Goal: Task Accomplishment & Management: Use online tool/utility

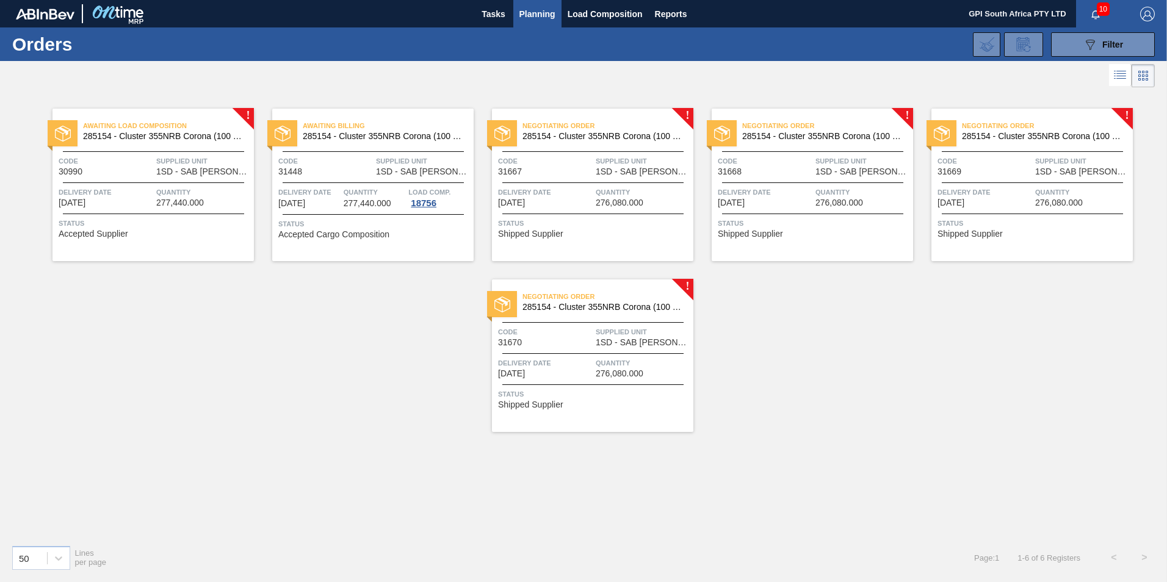
click at [583, 236] on div "Status Shipped Supplier" at bounding box center [594, 227] width 192 height 20
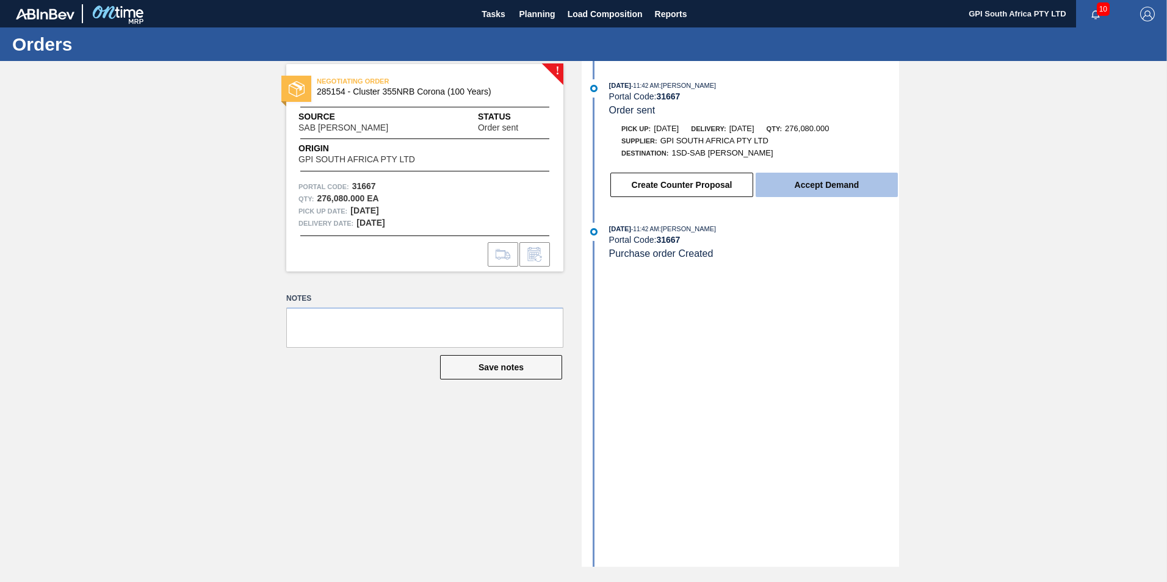
click at [785, 182] on button "Accept Demand" at bounding box center [826, 185] width 142 height 24
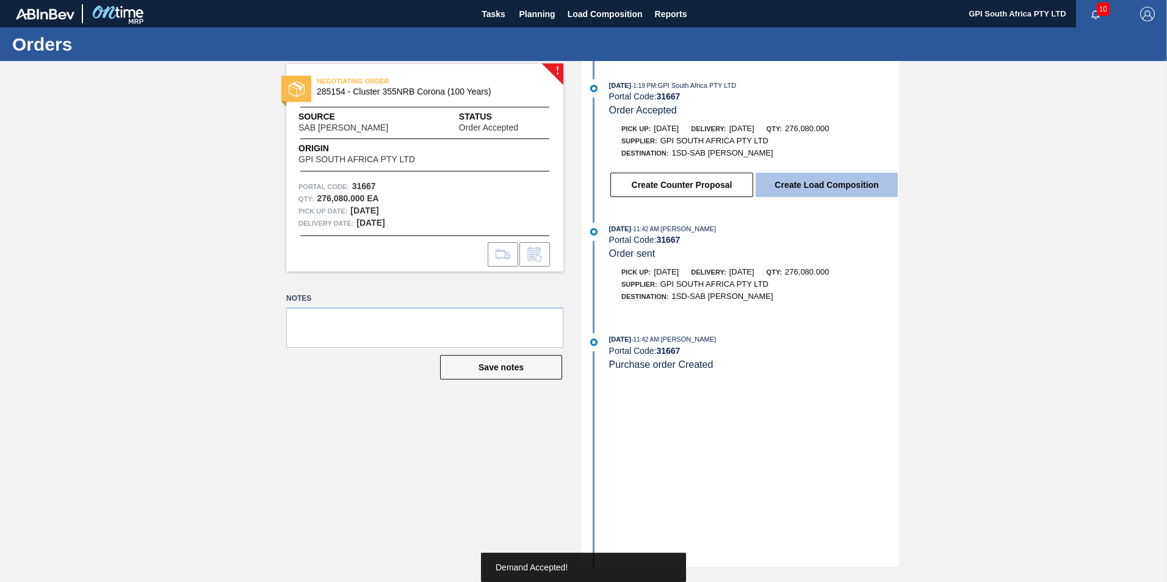
click at [820, 189] on button "Create Load Composition" at bounding box center [826, 185] width 142 height 24
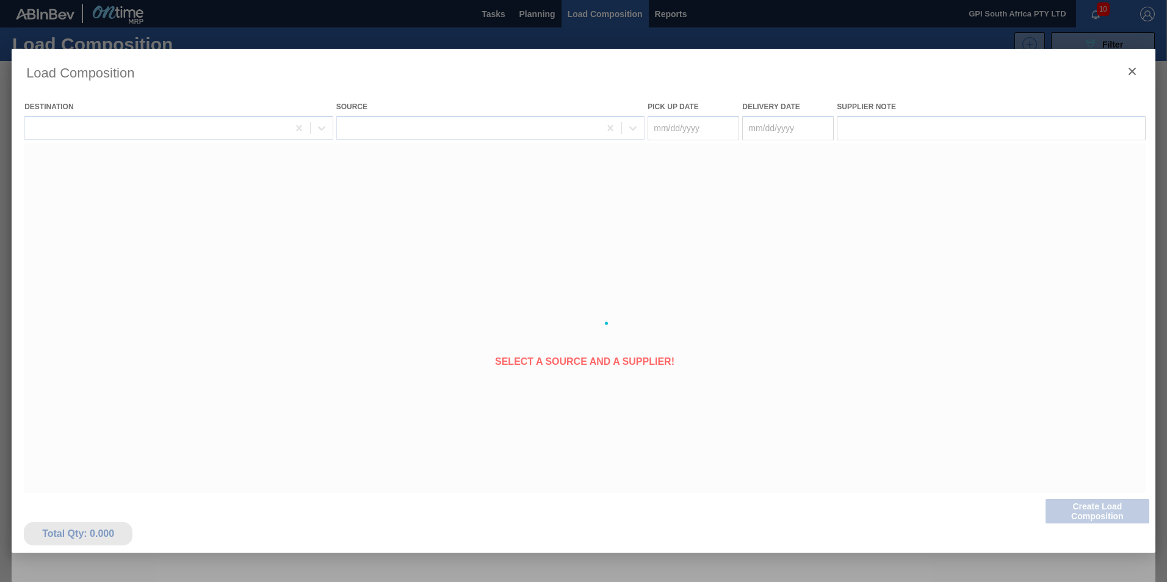
type Date "[DATE]"
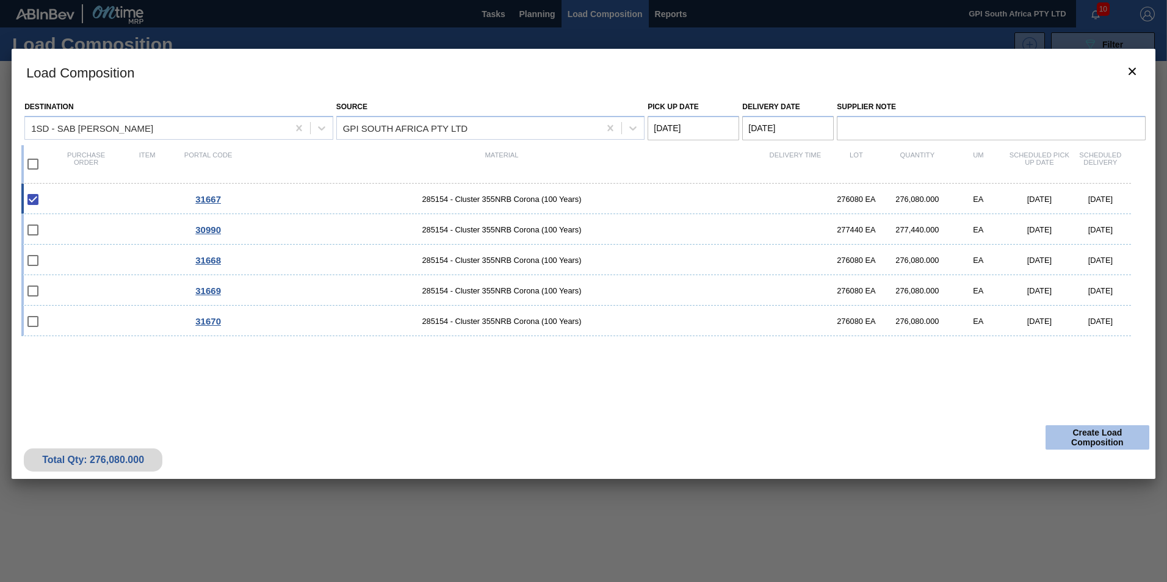
click at [1128, 445] on button "Create Load Composition" at bounding box center [1097, 437] width 104 height 24
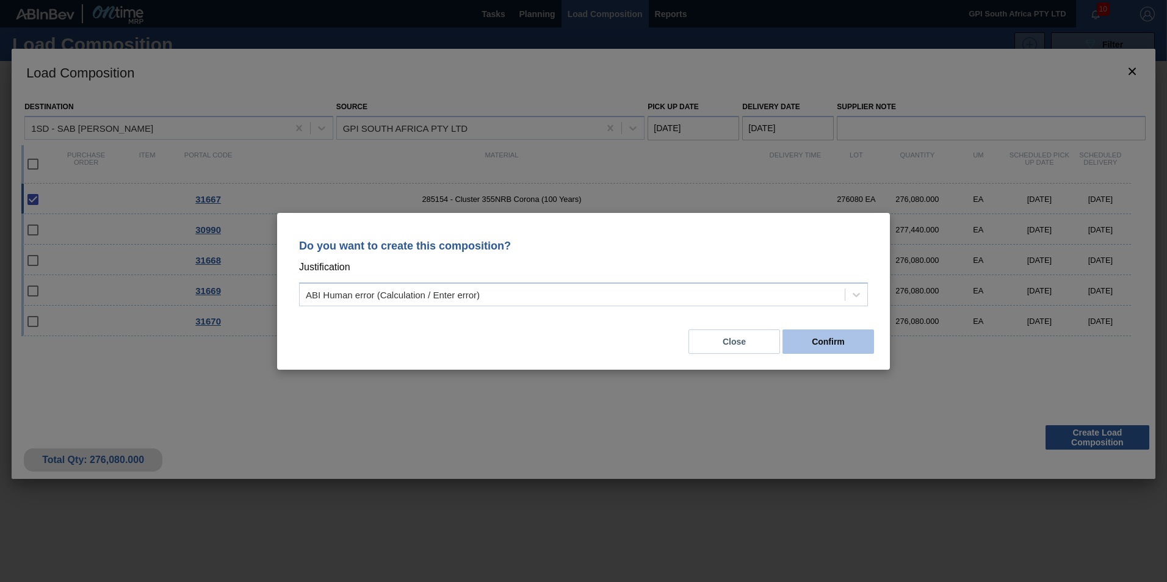
click at [827, 344] on button "Confirm" at bounding box center [828, 342] width 92 height 24
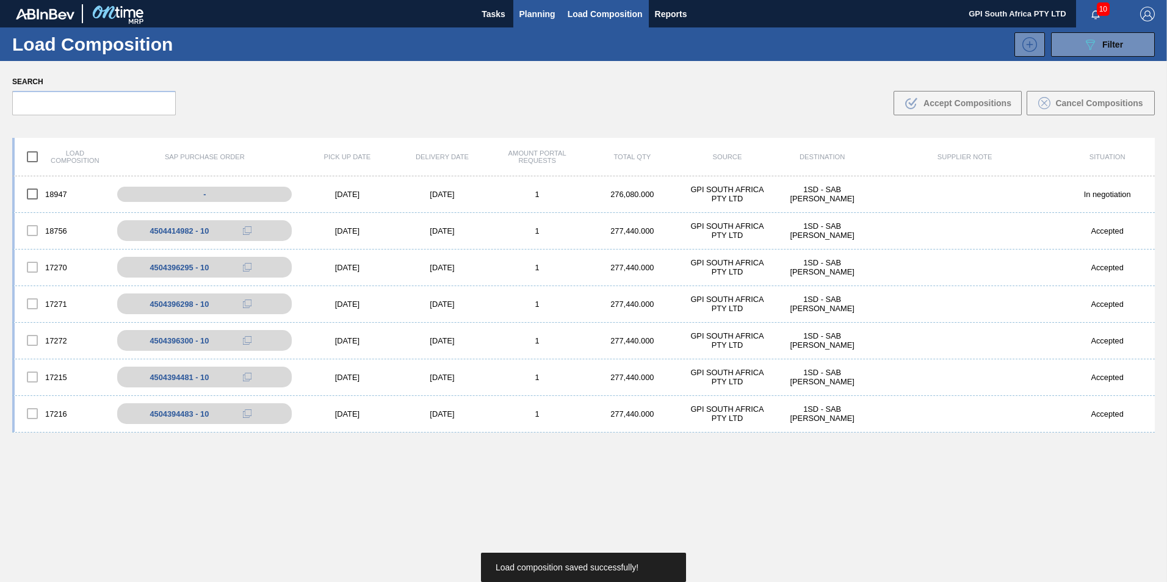
click at [543, 10] on span "Planning" at bounding box center [537, 14] width 36 height 15
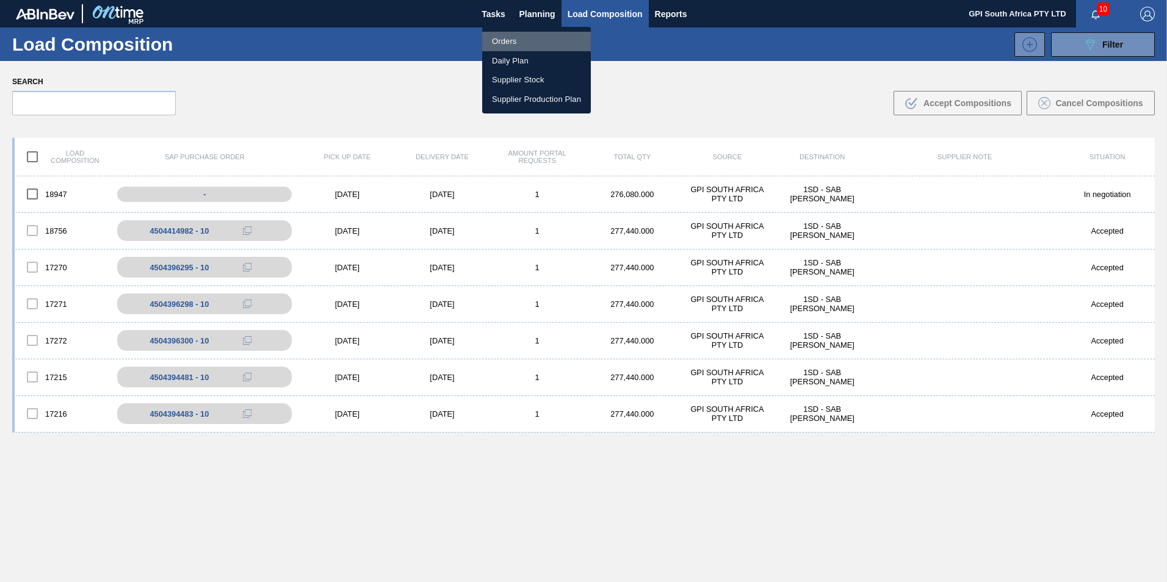
click at [529, 43] on li "Orders" at bounding box center [536, 42] width 109 height 20
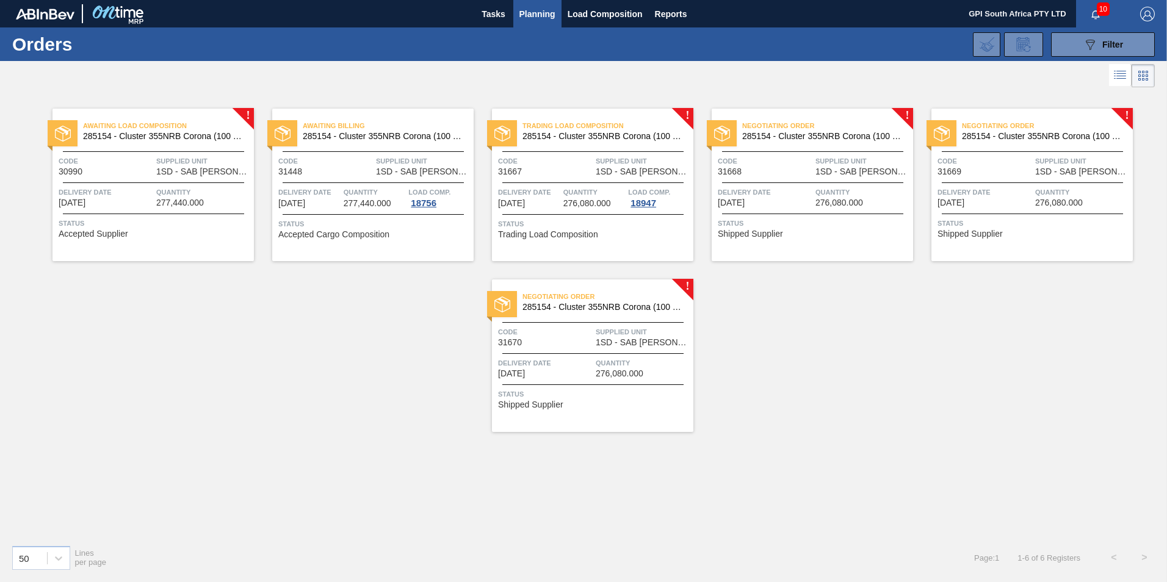
click at [816, 240] on div "Negotiating Order 285154 - Cluster 355NRB Corona (100 Years) Code 31668 Supplie…" at bounding box center [812, 185] width 201 height 153
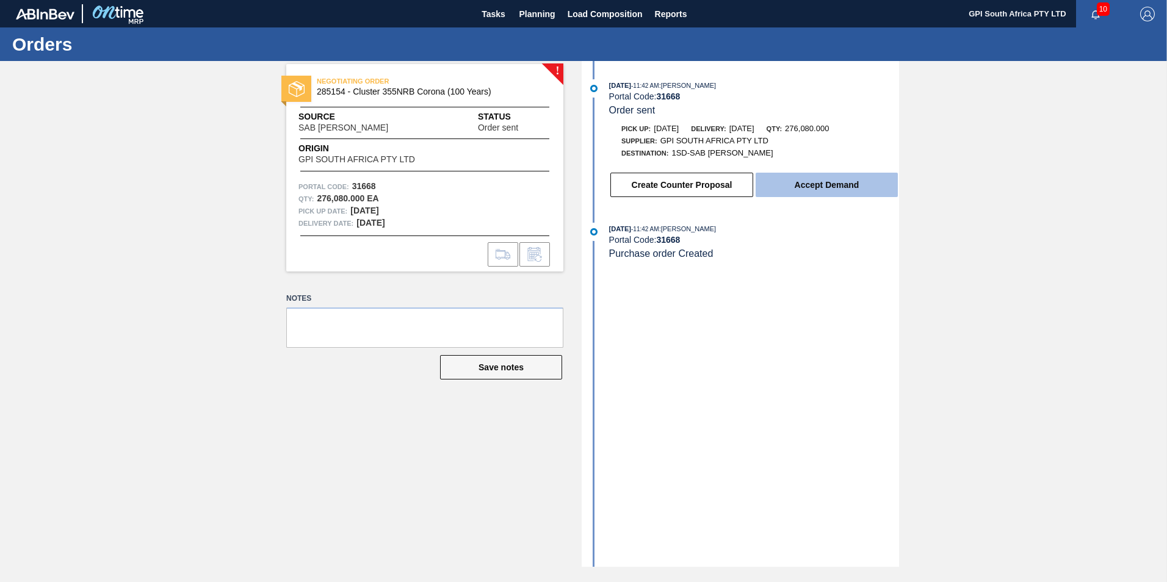
click at [791, 191] on button "Accept Demand" at bounding box center [826, 185] width 142 height 24
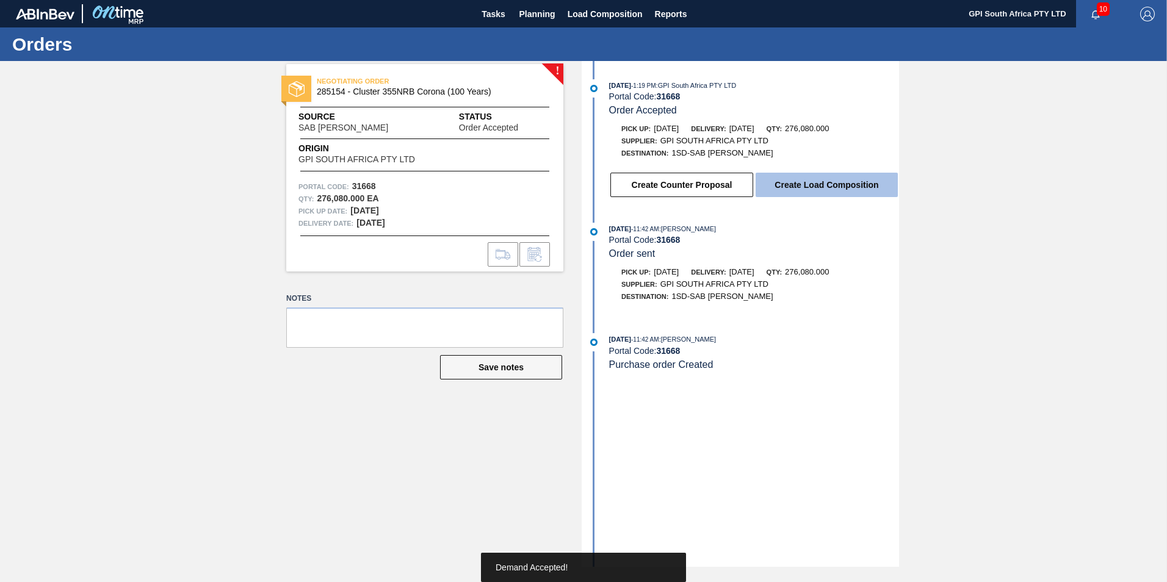
click at [815, 191] on button "Create Load Composition" at bounding box center [826, 185] width 142 height 24
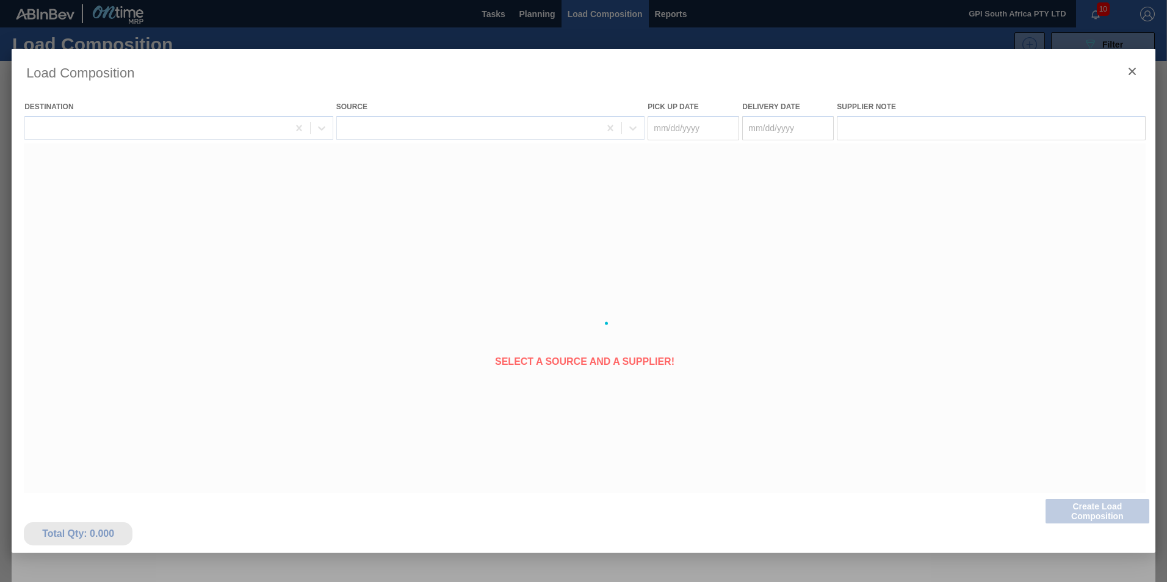
type Date "[DATE]"
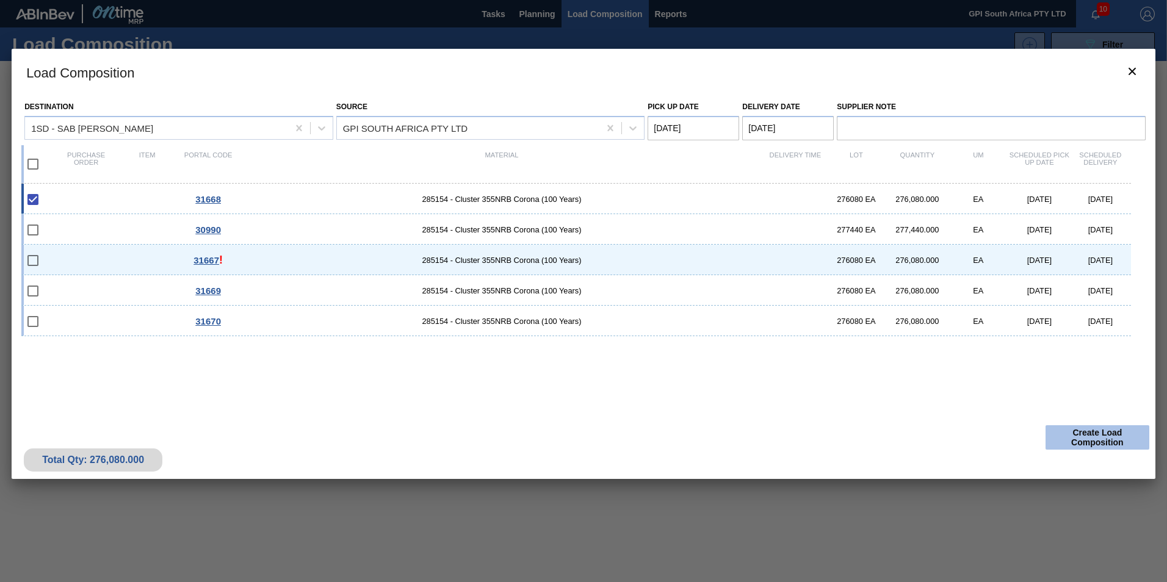
click at [1075, 431] on button "Create Load Composition" at bounding box center [1097, 437] width 104 height 24
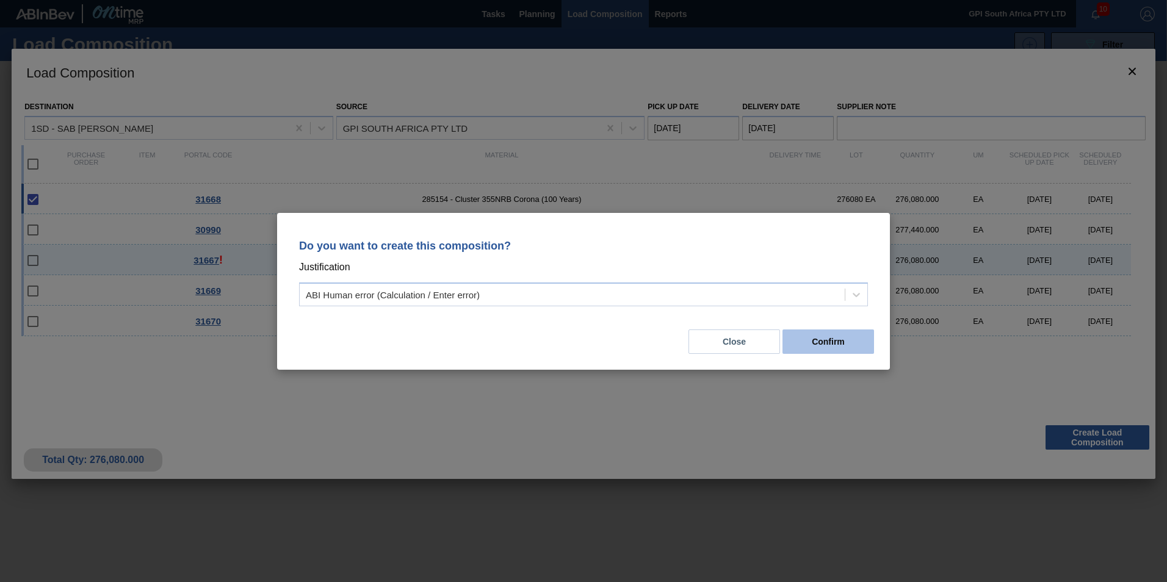
click at [821, 351] on button "Confirm" at bounding box center [828, 342] width 92 height 24
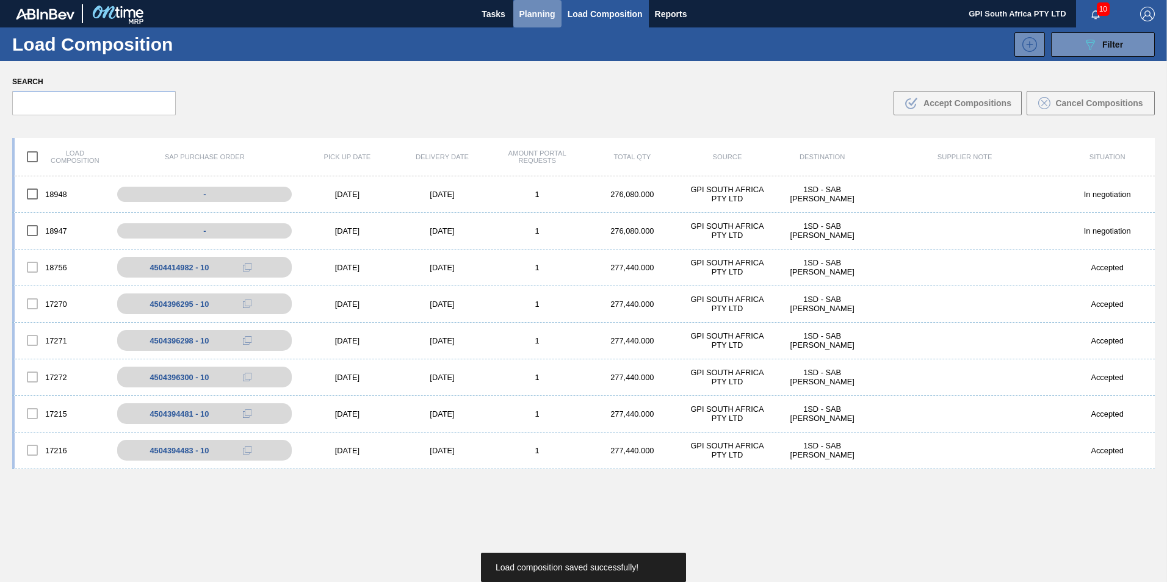
click at [538, 22] on button "Planning" at bounding box center [537, 13] width 48 height 27
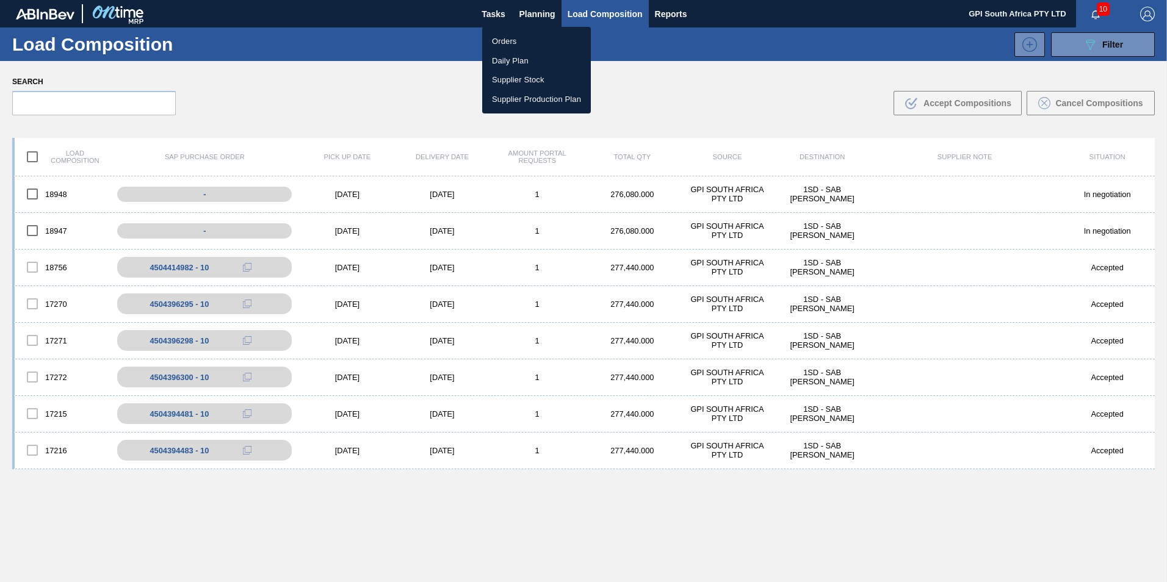
drag, startPoint x: 492, startPoint y: 39, endPoint x: 503, endPoint y: 37, distance: 11.3
click at [492, 39] on li "Orders" at bounding box center [536, 42] width 109 height 20
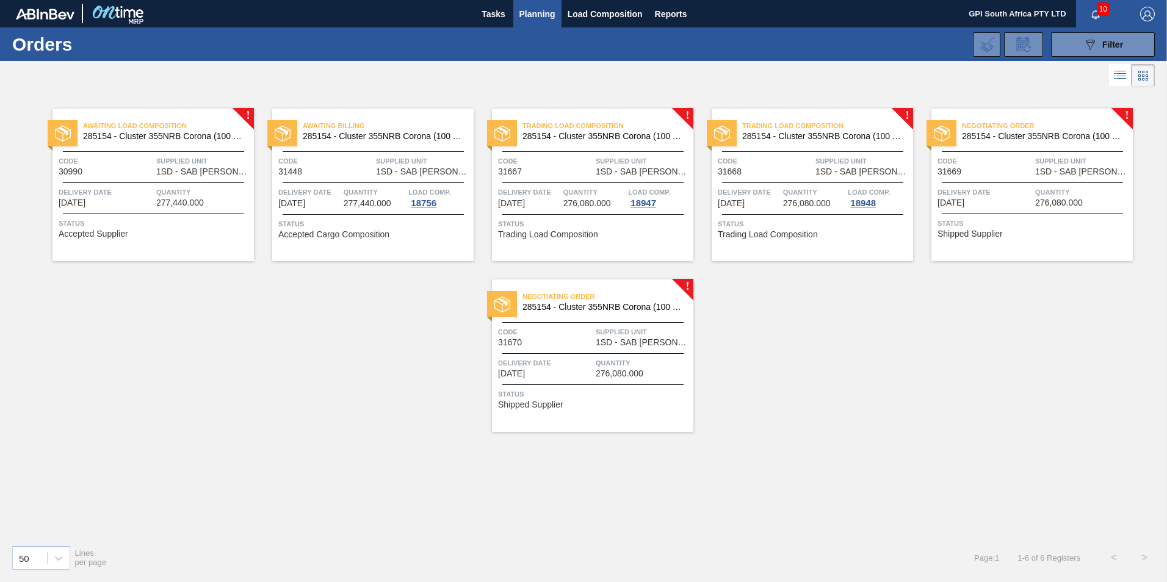
click at [971, 227] on span "Status" at bounding box center [1033, 223] width 192 height 12
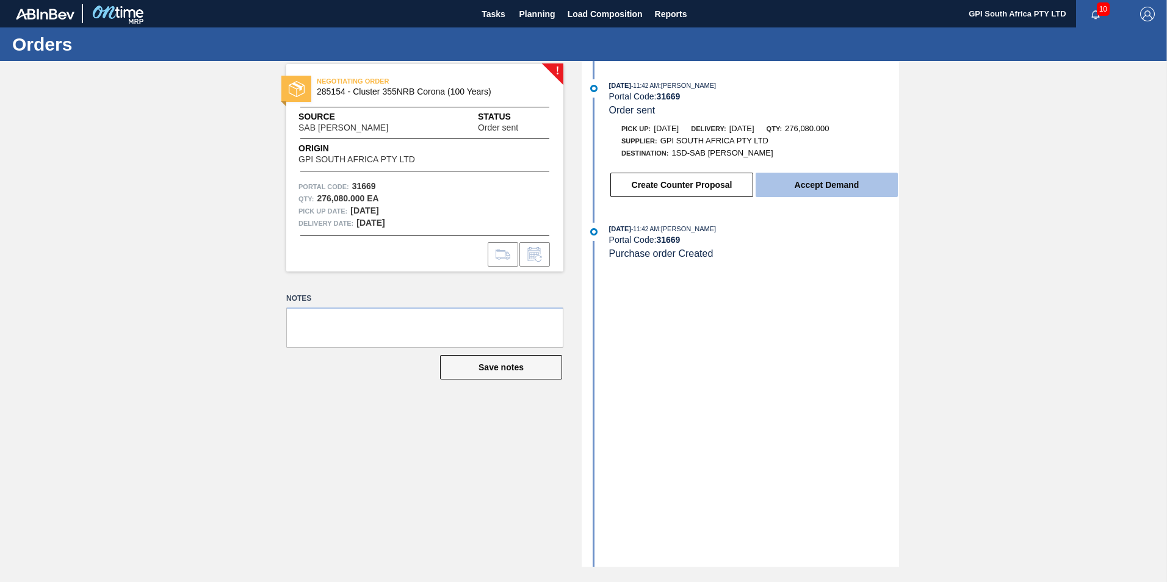
click at [783, 187] on button "Accept Demand" at bounding box center [826, 185] width 142 height 24
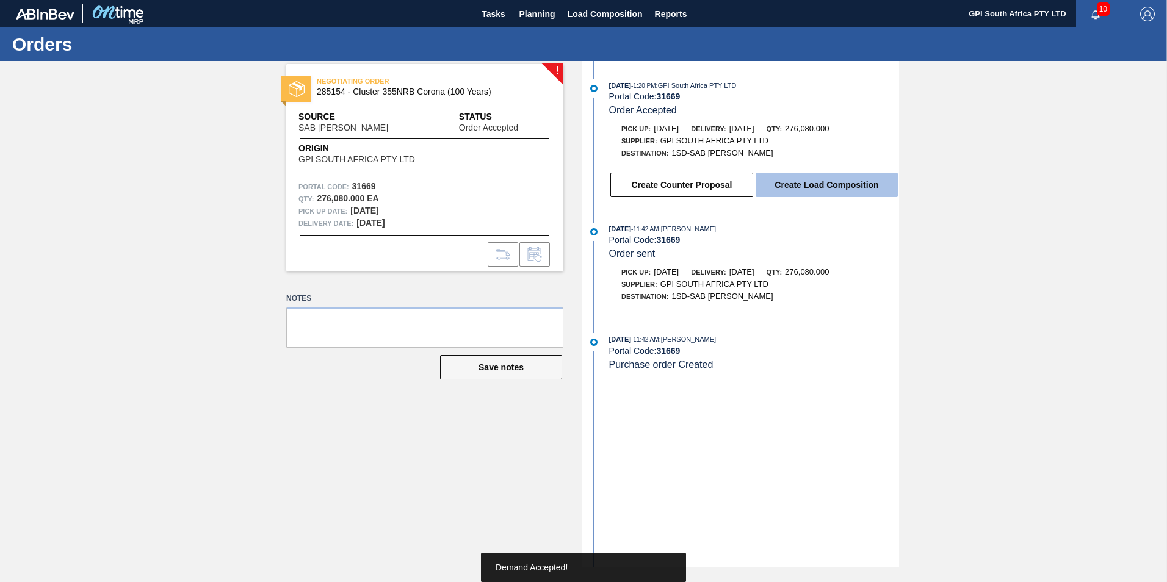
click at [842, 189] on button "Create Load Composition" at bounding box center [826, 185] width 142 height 24
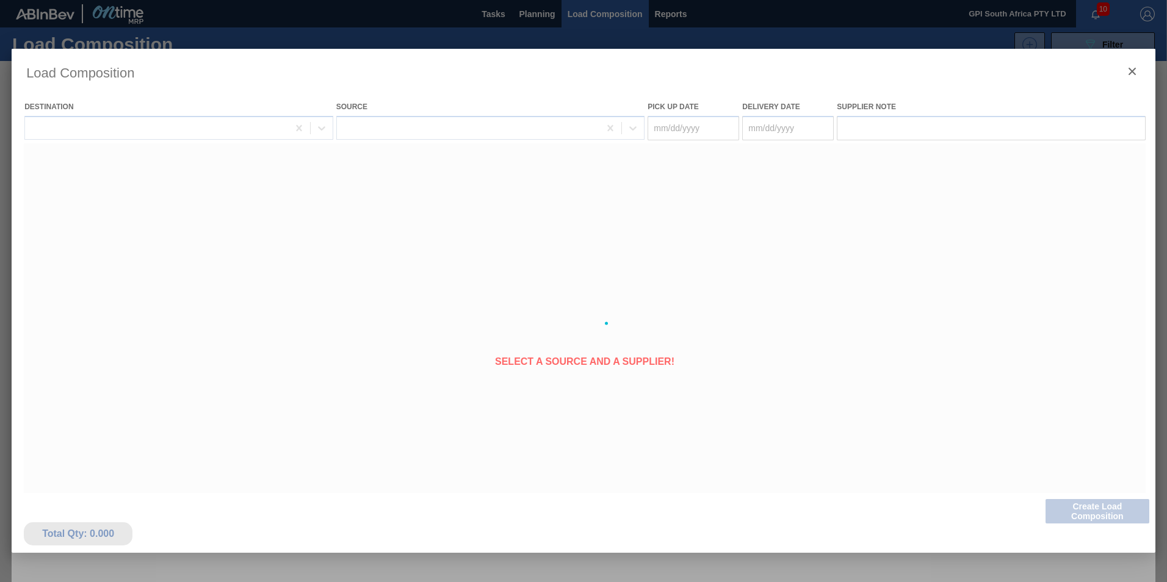
type Date "[DATE]"
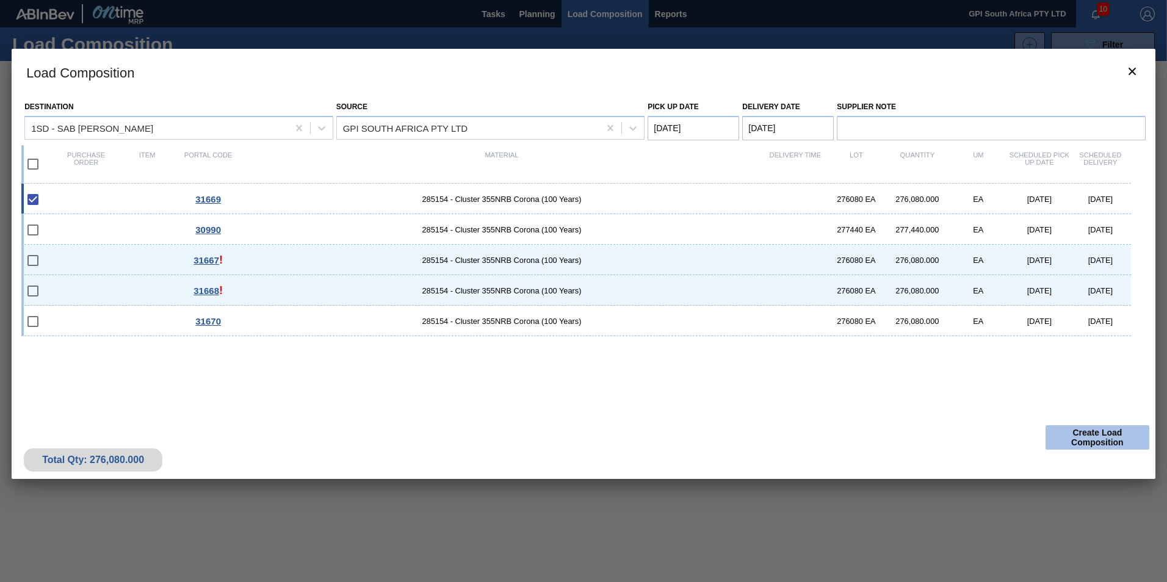
click at [1070, 440] on button "Create Load Composition" at bounding box center [1097, 437] width 104 height 24
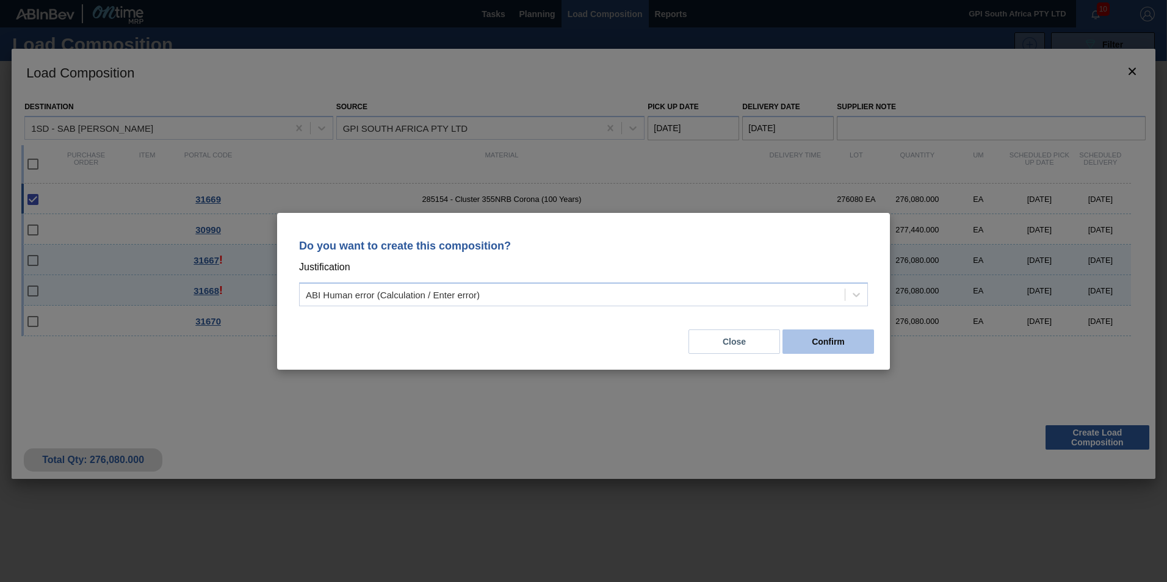
click at [844, 336] on button "Confirm" at bounding box center [828, 342] width 92 height 24
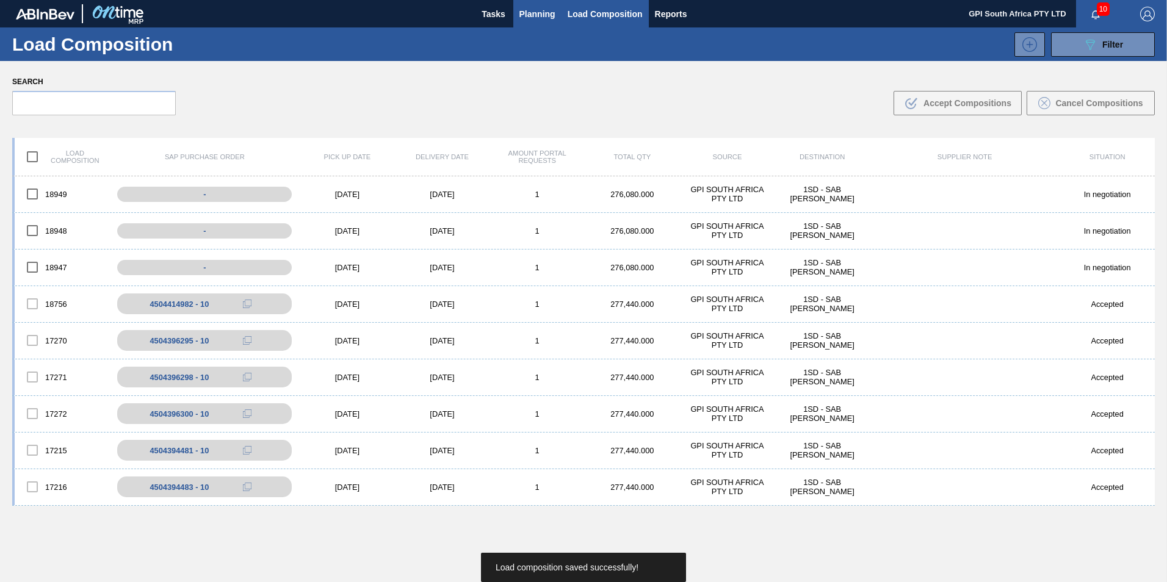
click at [527, 17] on span "Planning" at bounding box center [537, 14] width 36 height 15
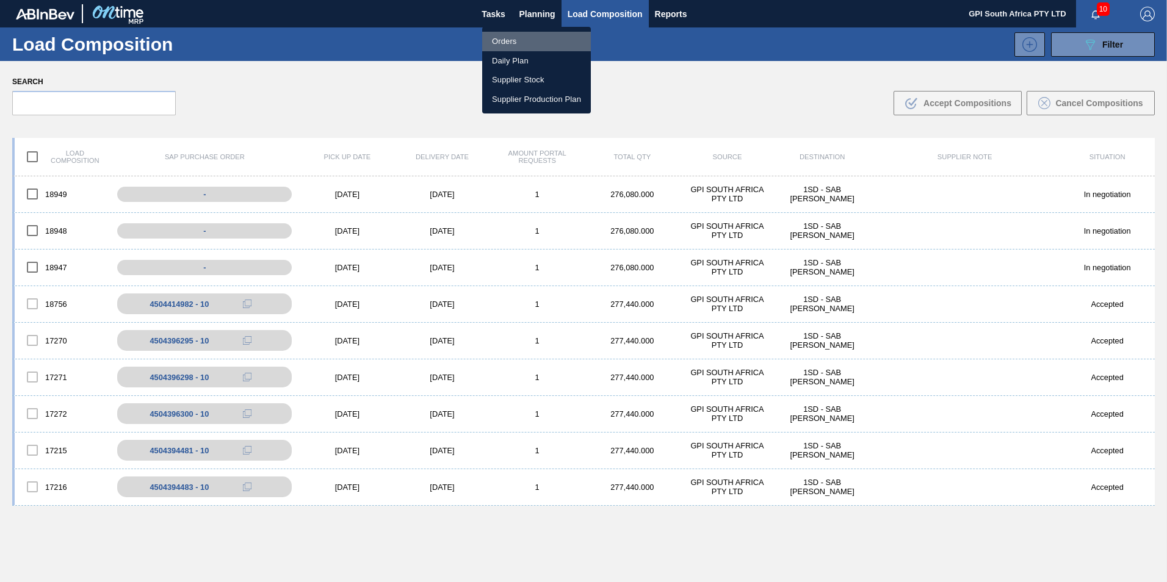
click at [513, 39] on li "Orders" at bounding box center [536, 42] width 109 height 20
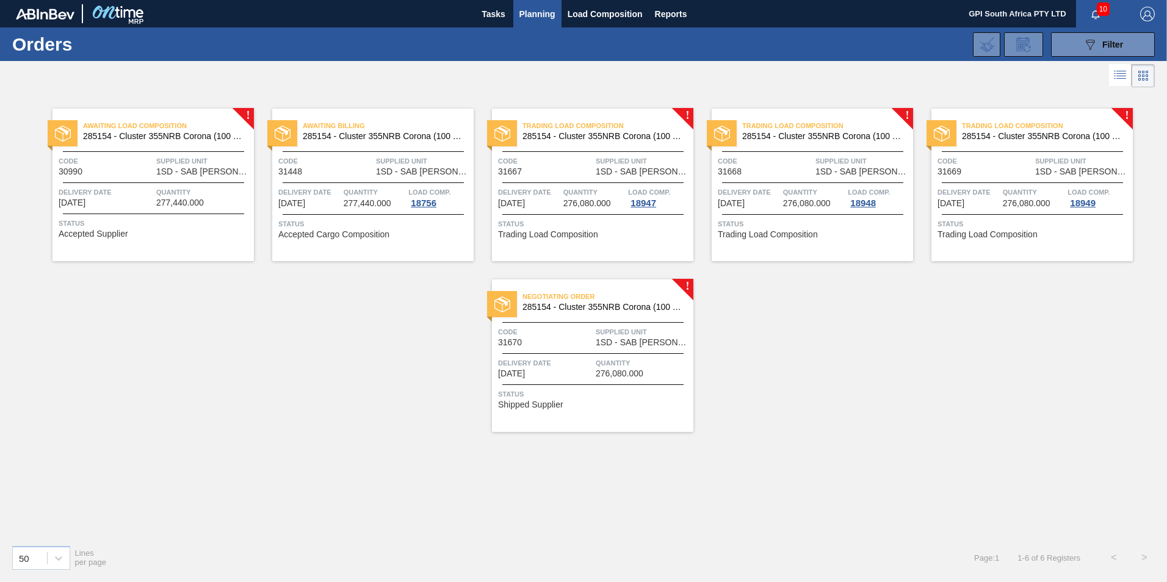
click at [619, 347] on span "1SD - SAB [PERSON_NAME]" at bounding box center [643, 342] width 95 height 9
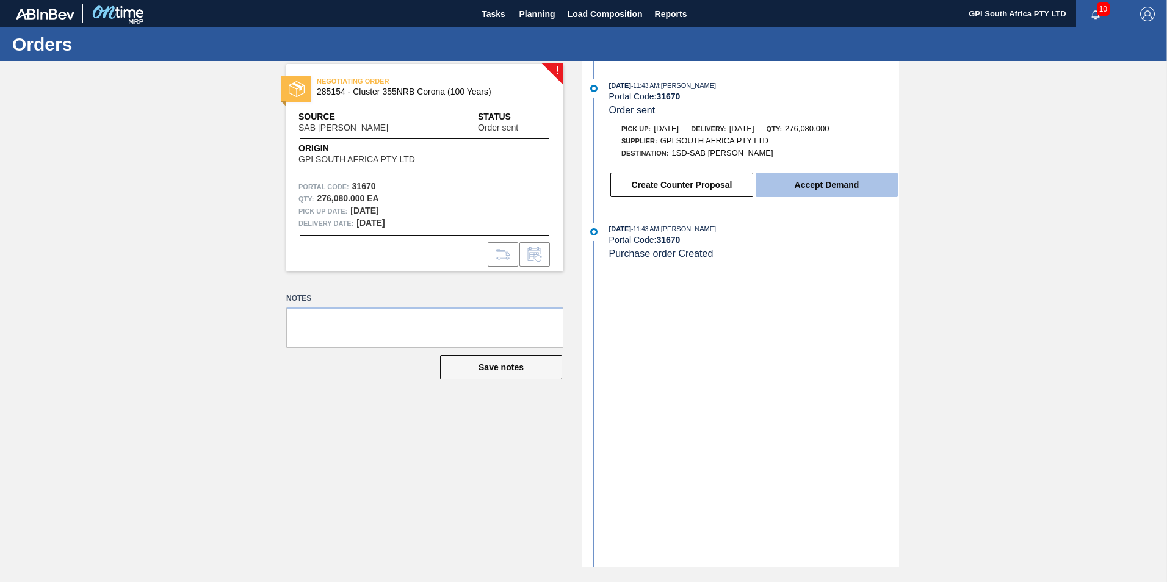
click at [804, 187] on button "Accept Demand" at bounding box center [826, 185] width 142 height 24
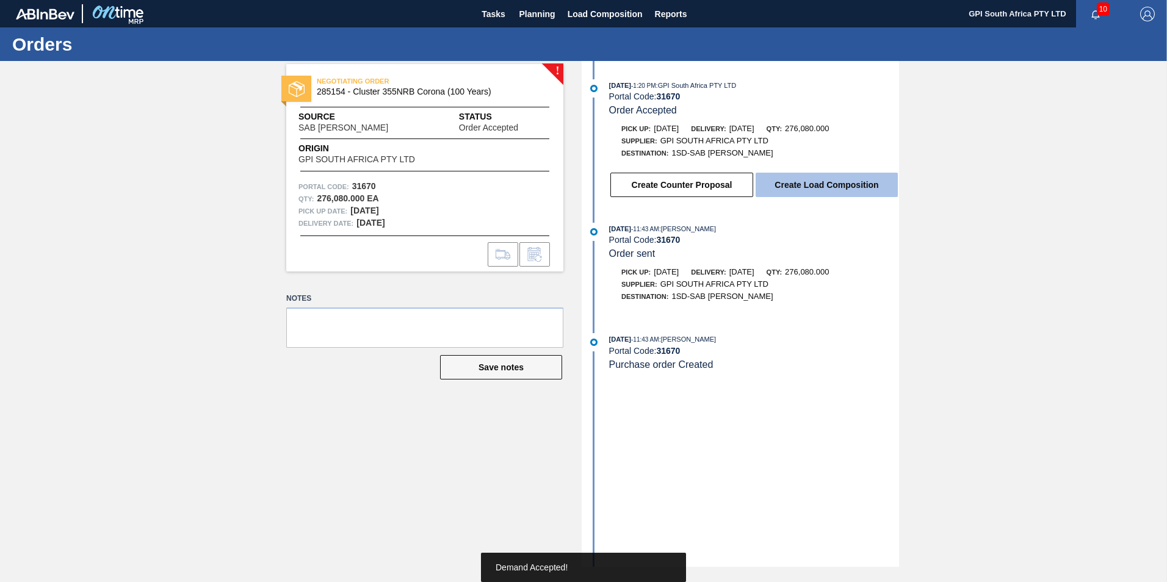
click at [796, 188] on button "Create Load Composition" at bounding box center [826, 185] width 142 height 24
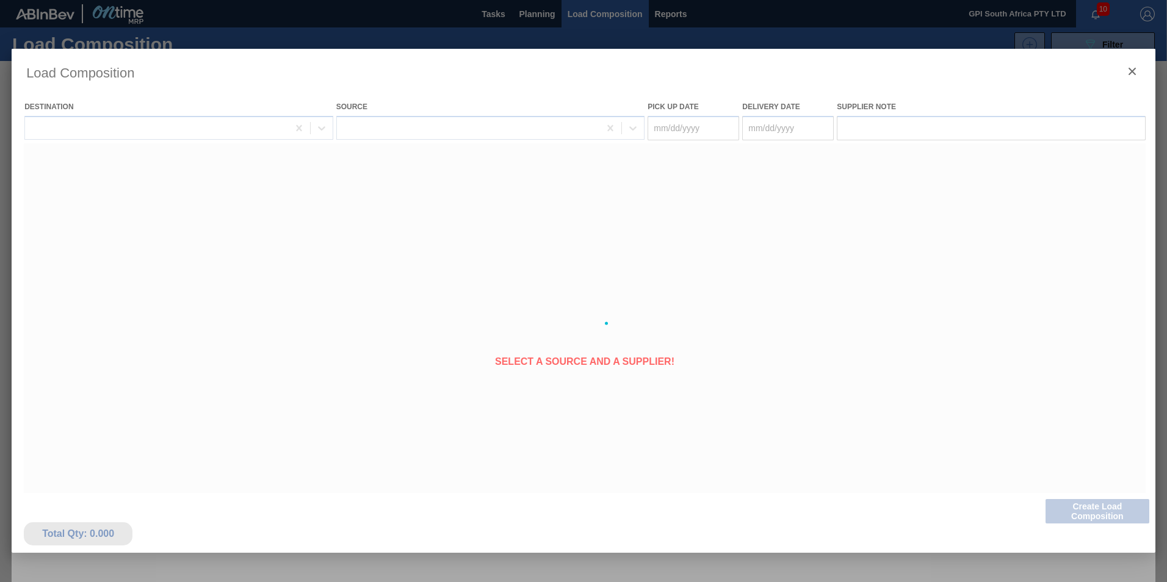
type Date "[DATE]"
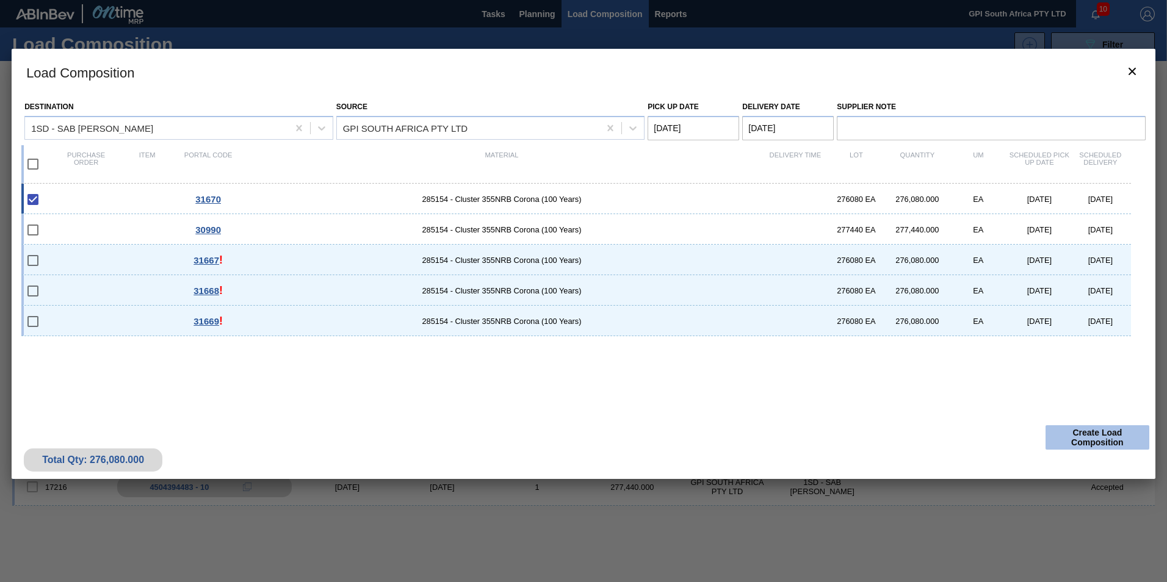
click at [1088, 436] on button "Create Load Composition" at bounding box center [1097, 437] width 104 height 24
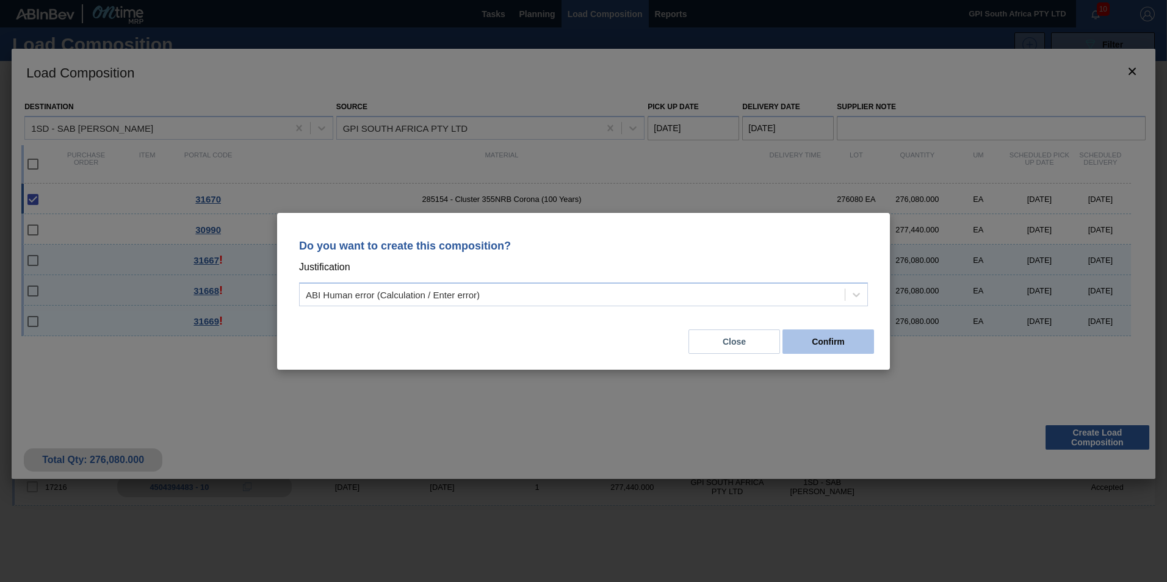
click at [790, 345] on button "Confirm" at bounding box center [828, 342] width 92 height 24
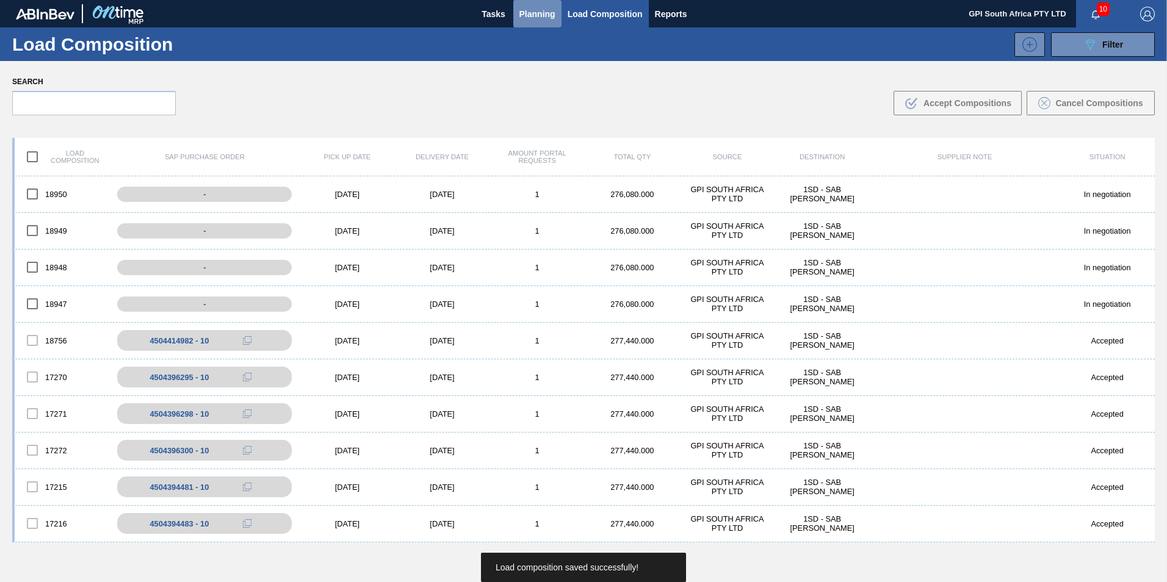
click at [528, 19] on span "Planning" at bounding box center [537, 14] width 36 height 15
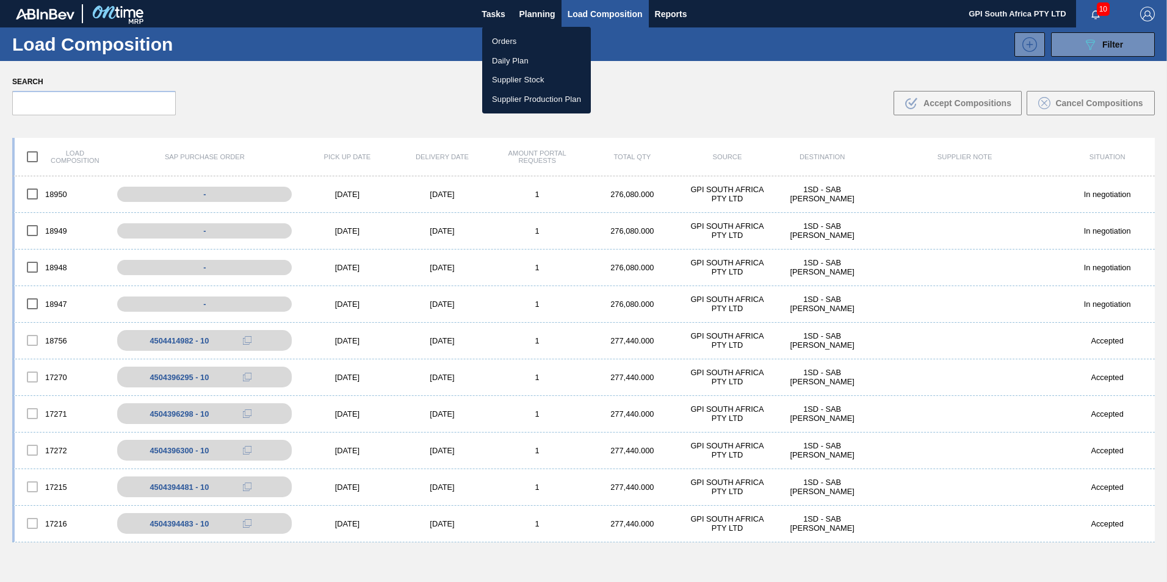
click at [514, 40] on li "Orders" at bounding box center [536, 42] width 109 height 20
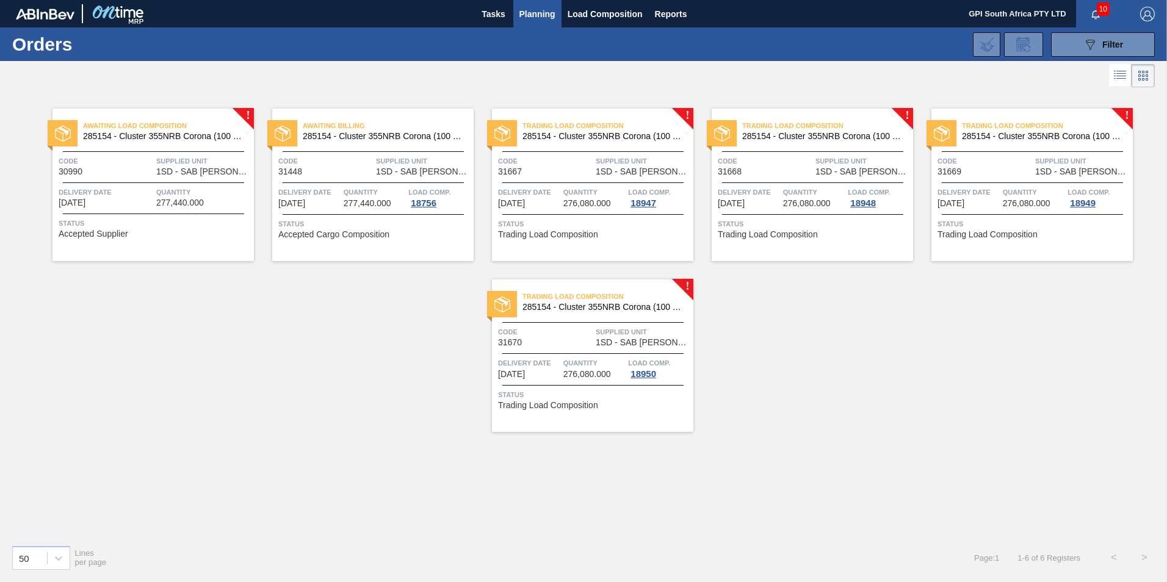
click at [602, 250] on div "Trading Load Composition 285154 - Cluster 355NRB Corona (100 Years) Code 31667 …" at bounding box center [592, 185] width 201 height 153
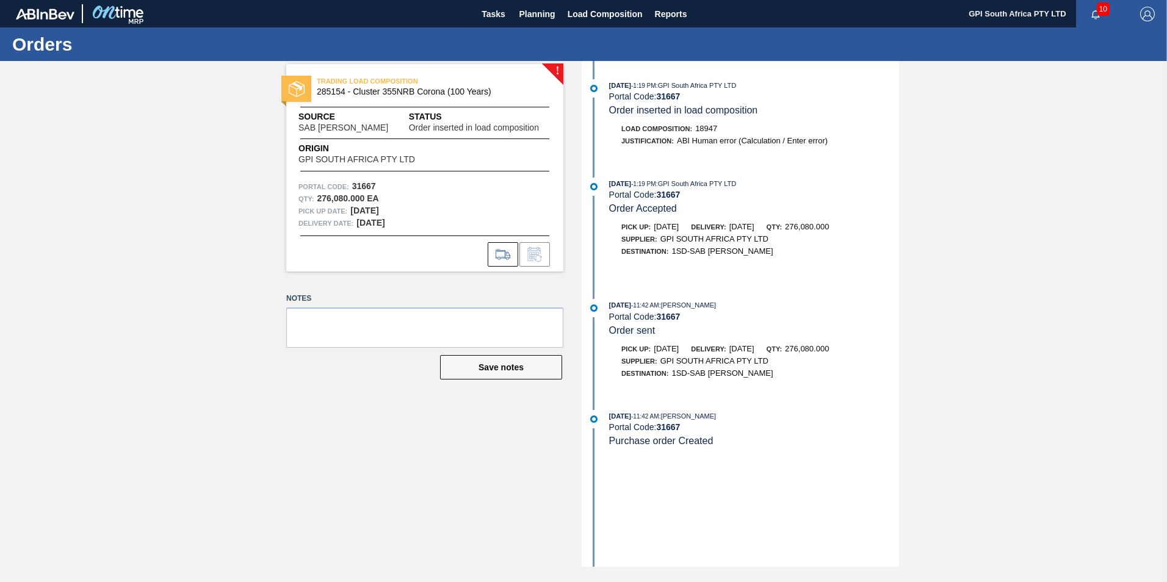
click at [690, 357] on span "GPI SOUTH AFRICA PTY LTD" at bounding box center [714, 360] width 108 height 9
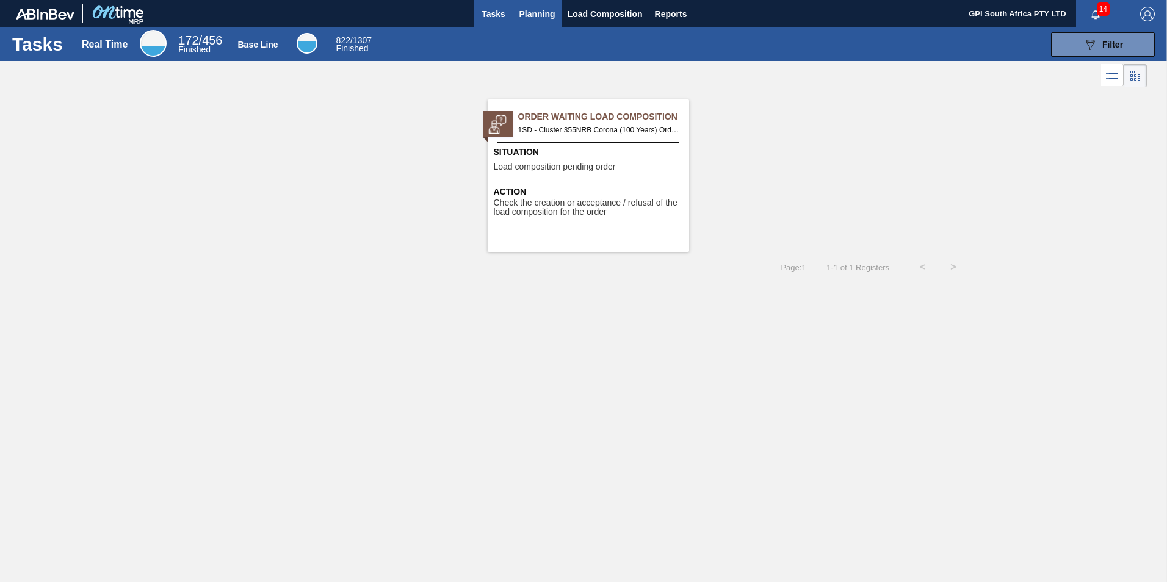
click at [538, 10] on span "Planning" at bounding box center [537, 14] width 36 height 15
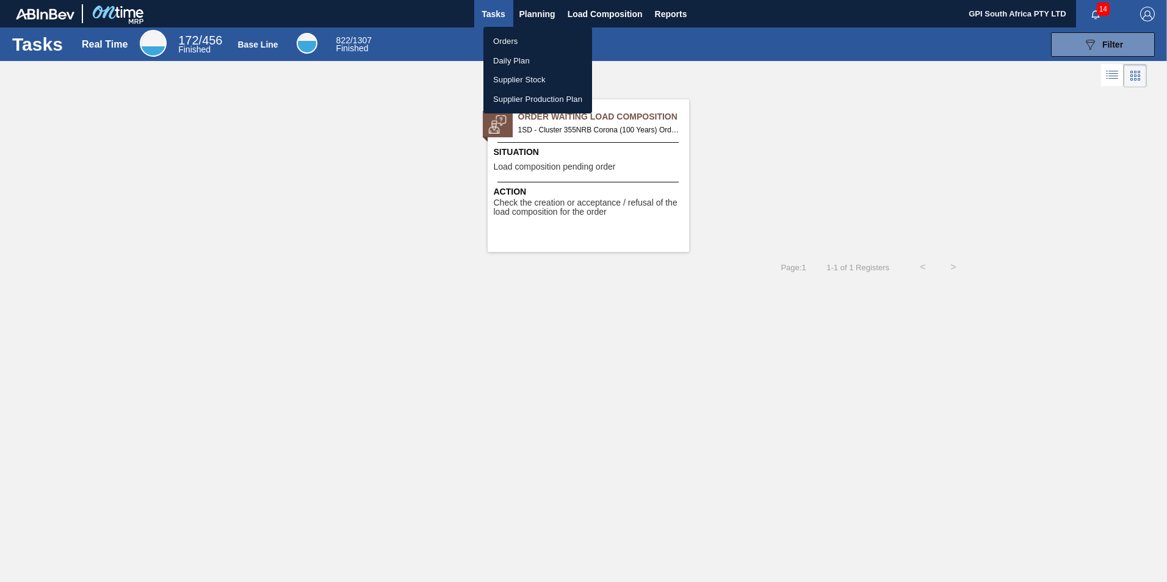
click at [514, 42] on li "Orders" at bounding box center [537, 42] width 109 height 20
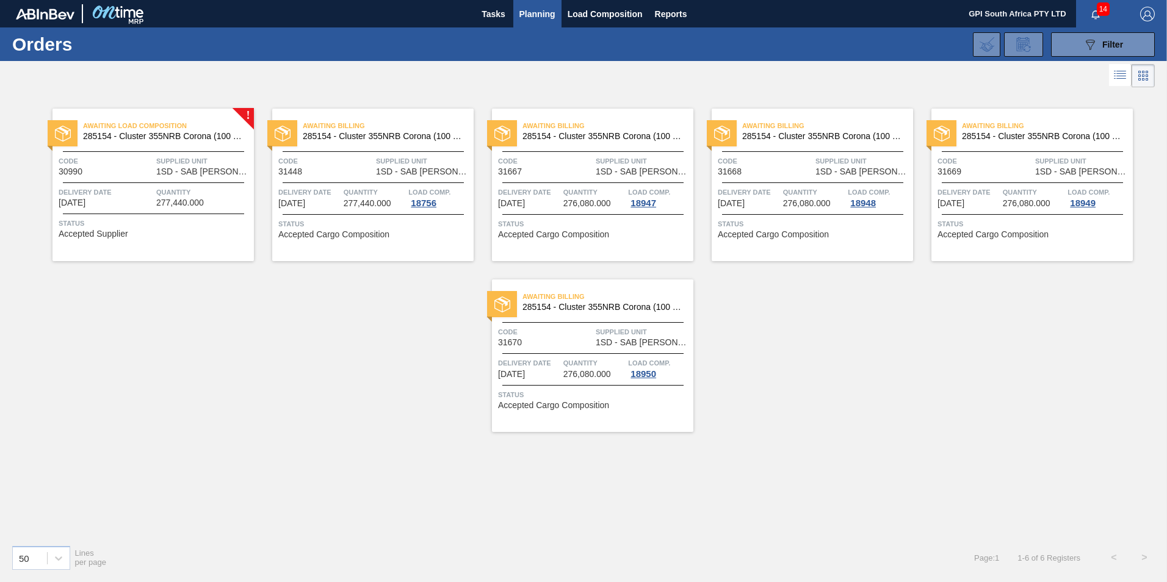
click at [630, 126] on span "Awaiting Billing" at bounding box center [607, 126] width 171 height 12
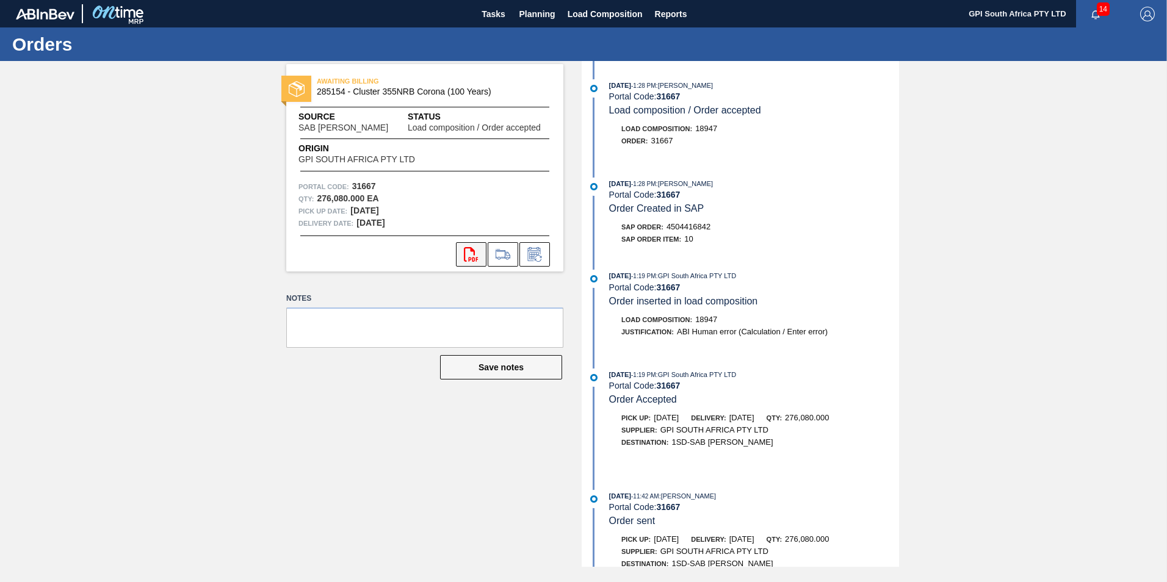
click at [466, 242] on button "svg{fill:#ff0000}" at bounding box center [471, 254] width 31 height 24
